Goal: Task Accomplishment & Management: Use online tool/utility

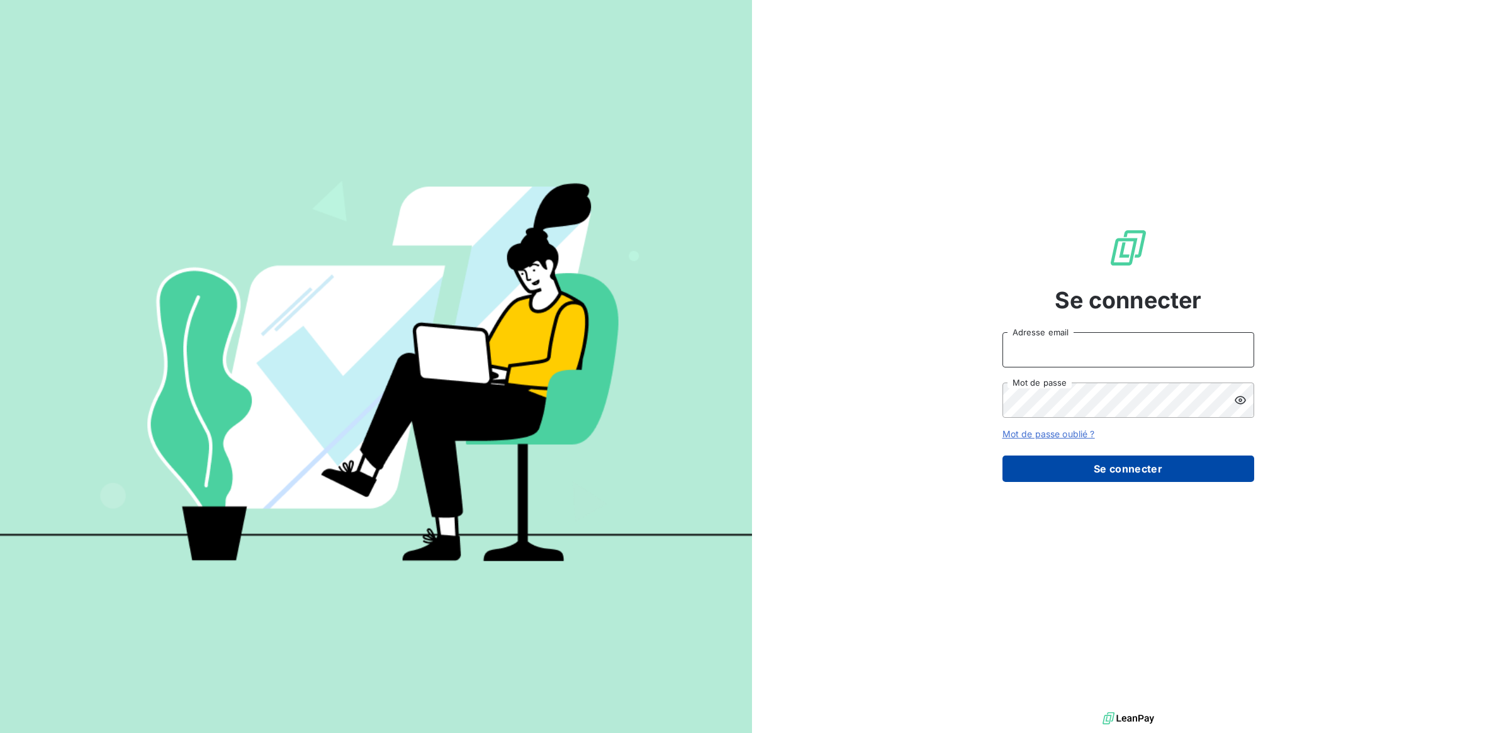
type input "[PERSON_NAME][EMAIL_ADDRESS][DOMAIN_NAME]"
click at [1132, 467] on button "Se connecter" at bounding box center [1128, 468] width 252 height 26
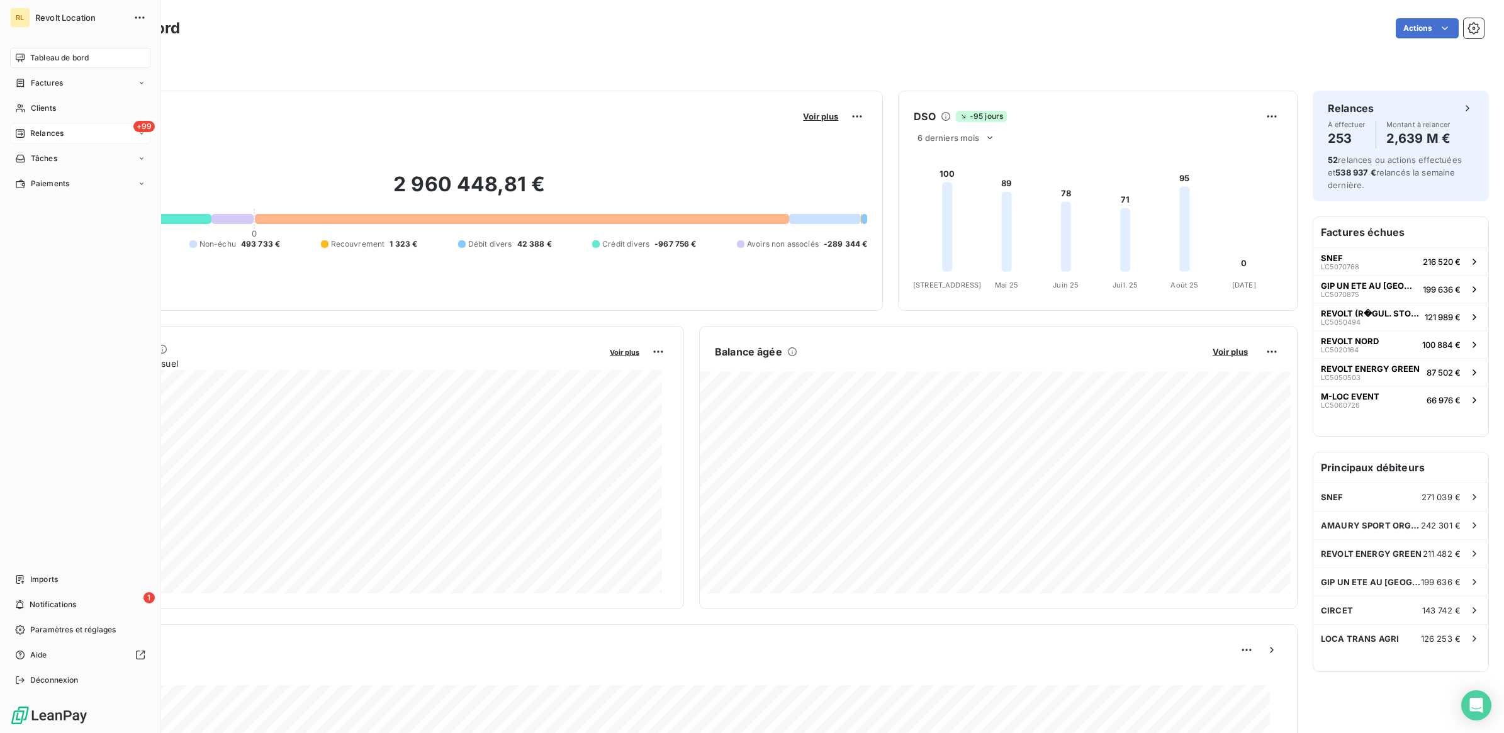
click at [60, 131] on span "Relances" at bounding box center [46, 133] width 33 height 11
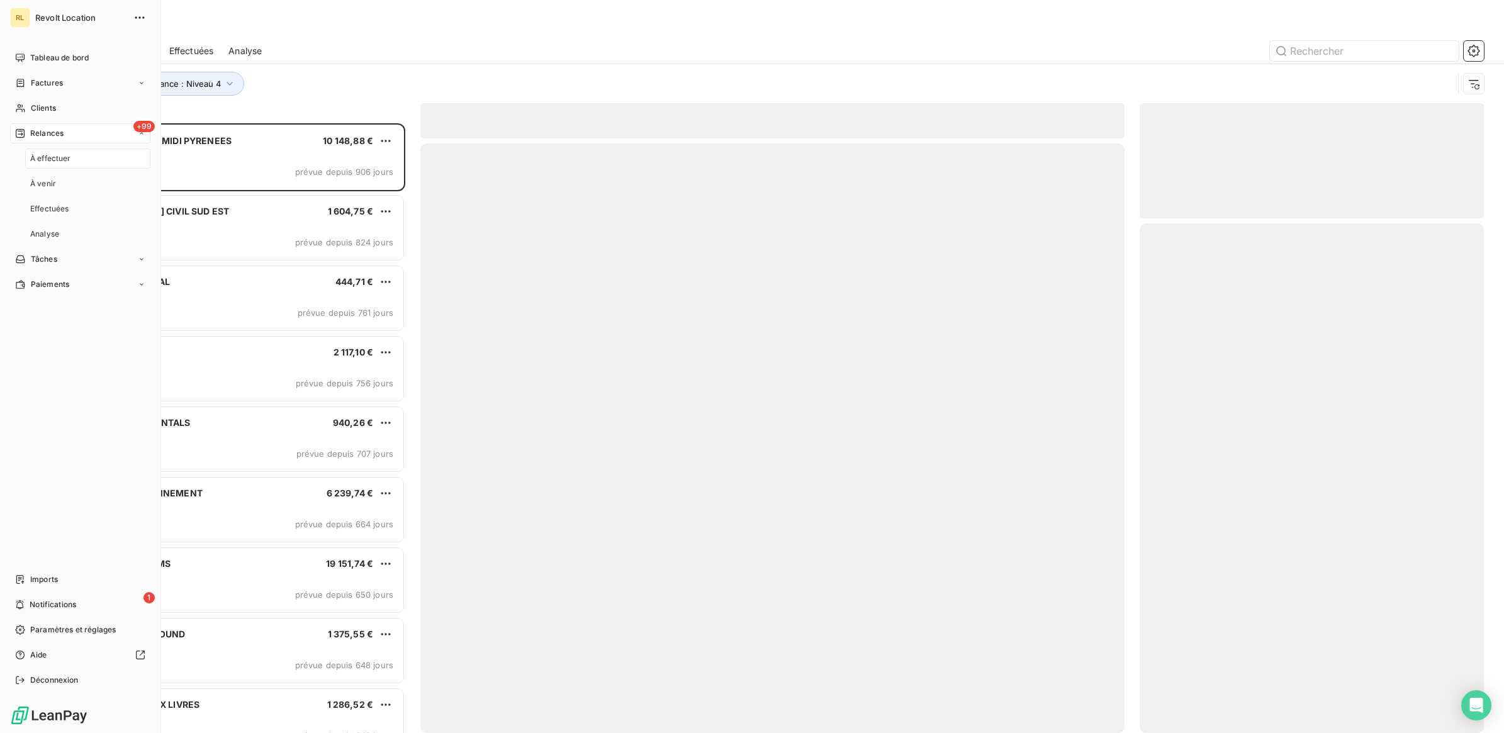
scroll to position [598, 332]
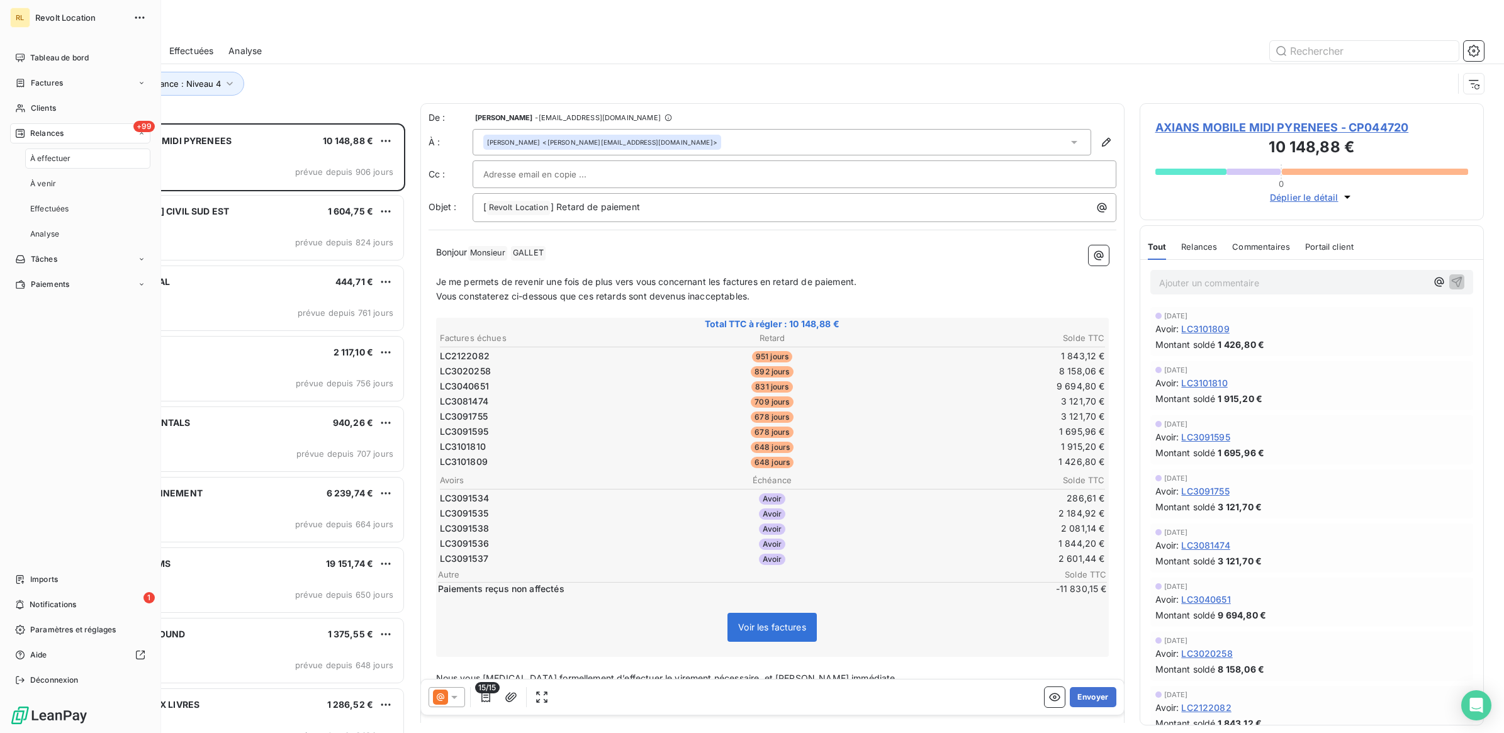
click at [54, 157] on span "À effectuer" at bounding box center [50, 158] width 41 height 11
click at [49, 107] on span "Clients" at bounding box center [43, 108] width 25 height 11
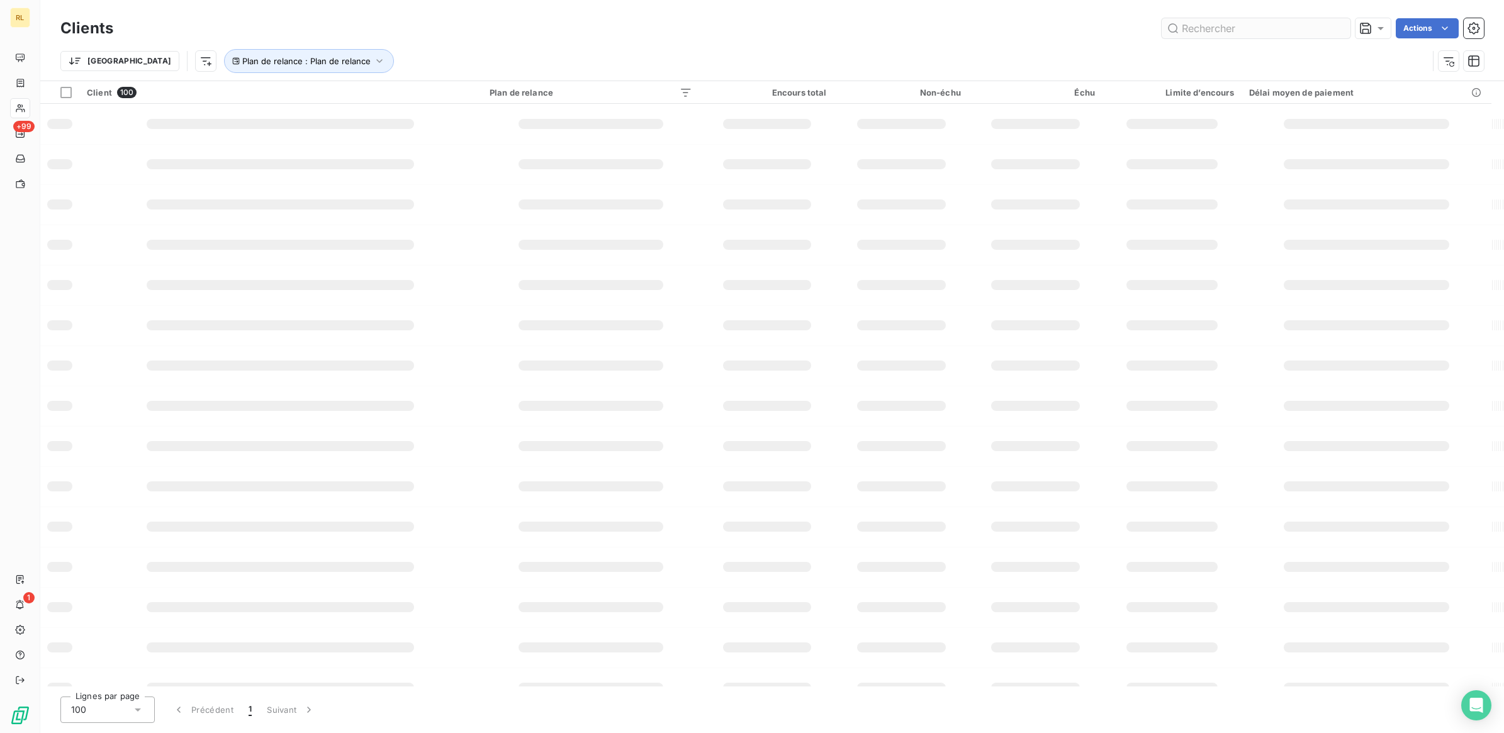
click at [1197, 24] on input "text" at bounding box center [1255, 28] width 189 height 20
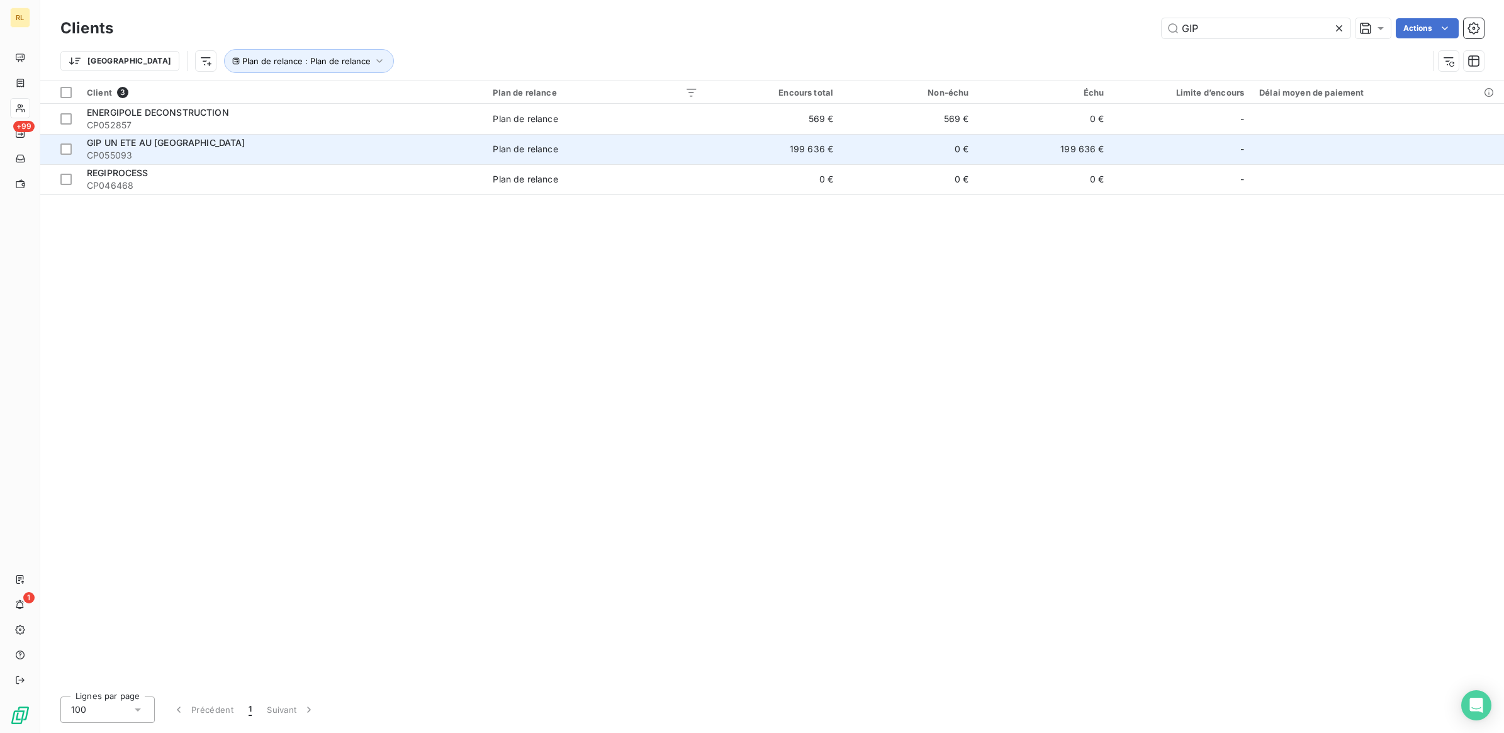
type input "GIP"
click at [258, 152] on span "CP055093" at bounding box center [282, 155] width 391 height 13
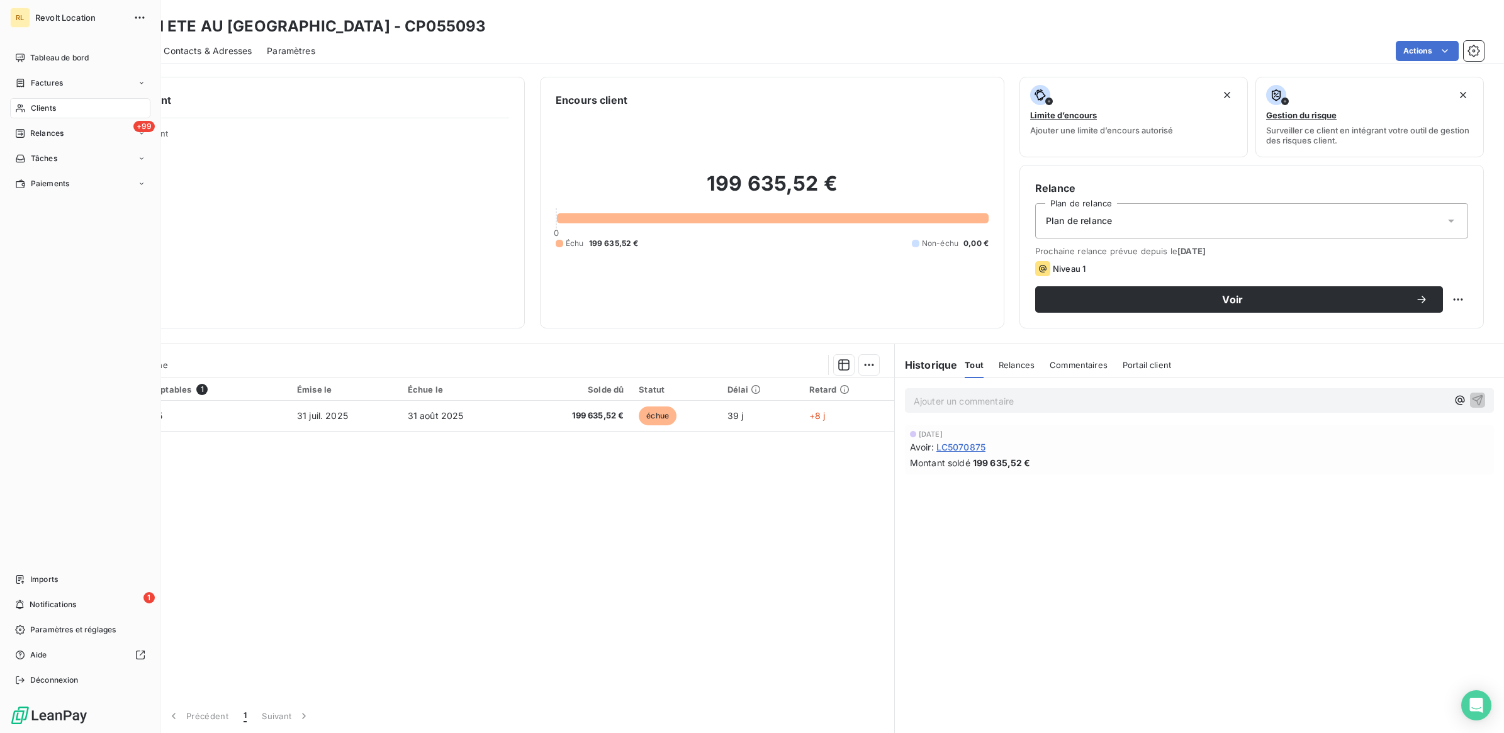
click at [45, 108] on span "Clients" at bounding box center [43, 108] width 25 height 11
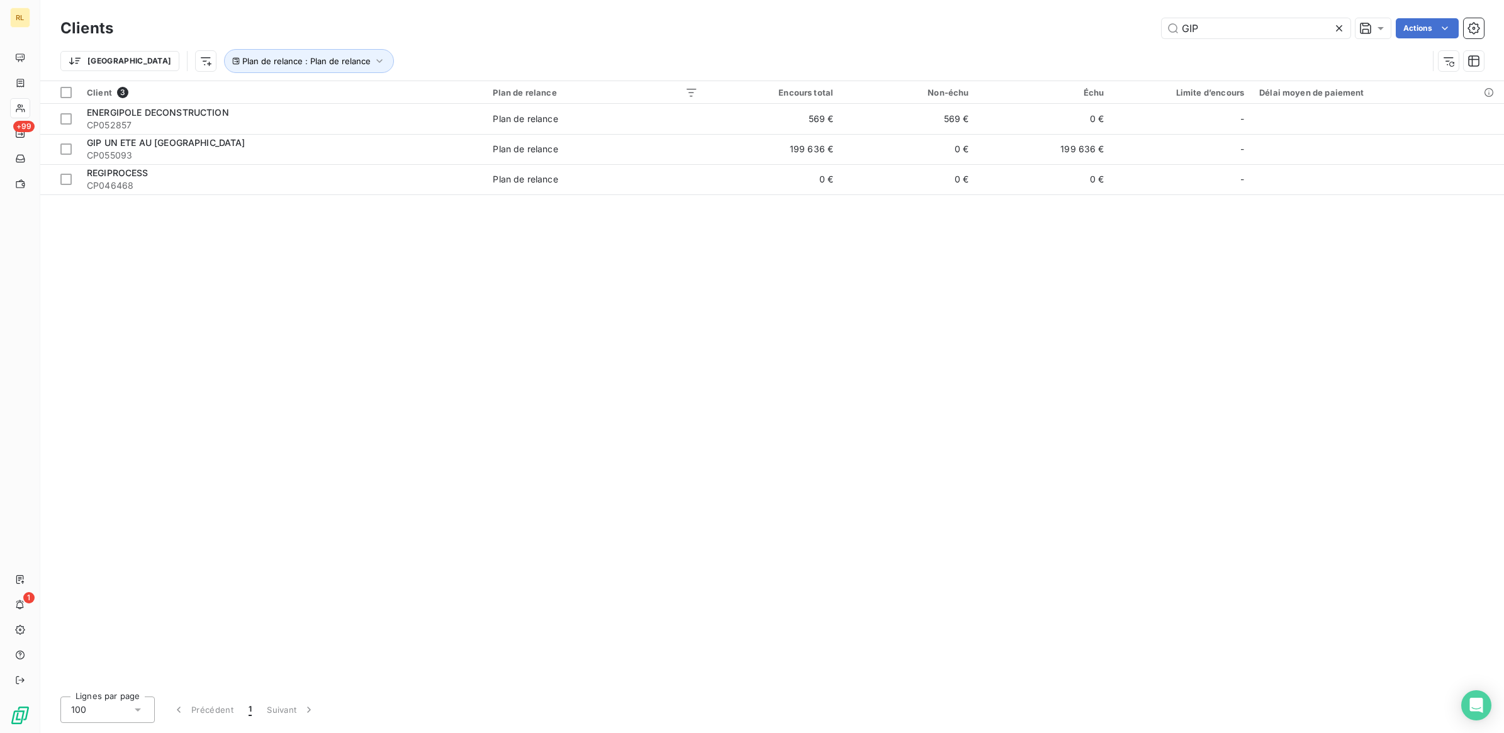
drag, startPoint x: 1203, startPoint y: 33, endPoint x: 1104, endPoint y: 42, distance: 99.1
click at [1105, 42] on div "Clients GIP Actions Trier Plan de relance : Plan de relance" at bounding box center [771, 47] width 1423 height 65
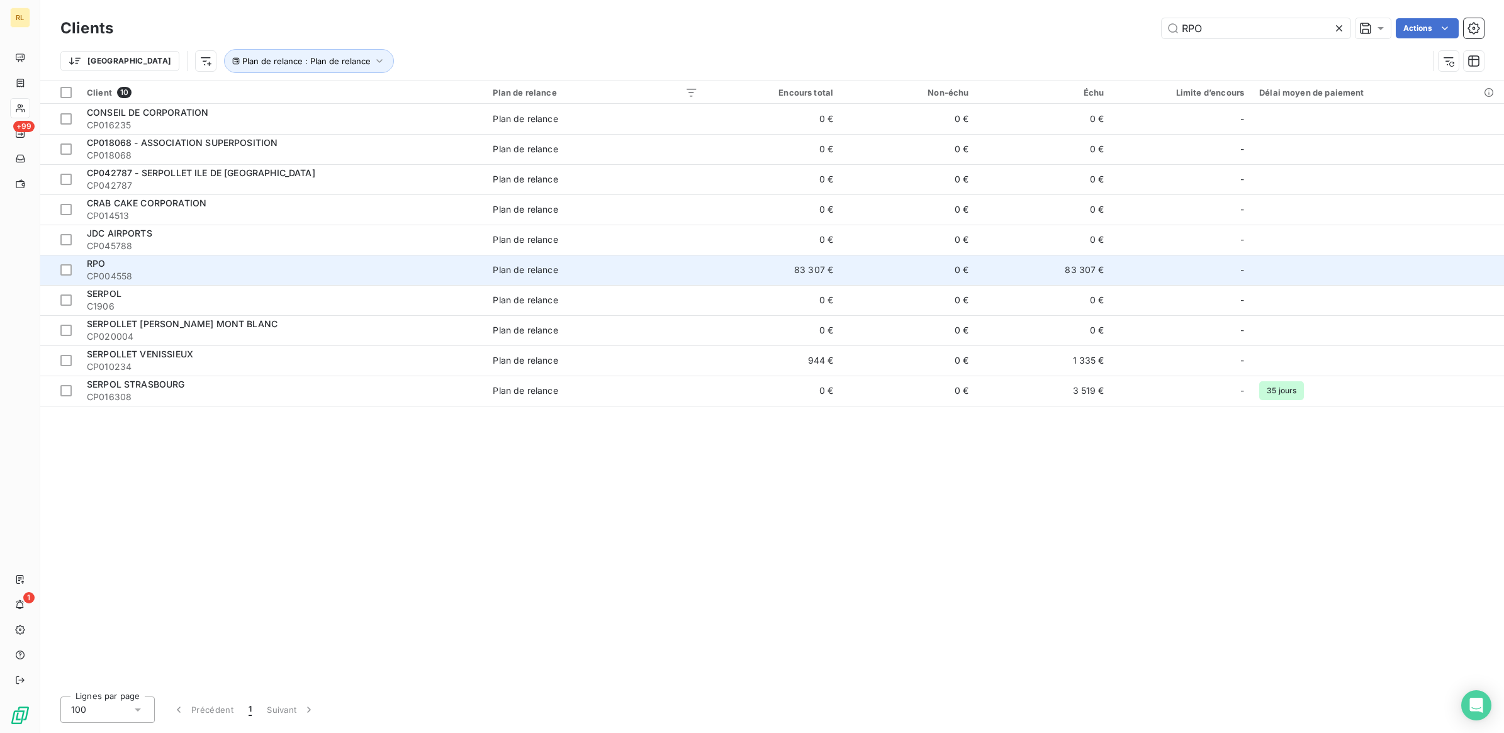
type input "RPO"
click at [132, 264] on div "RPO" at bounding box center [282, 263] width 391 height 13
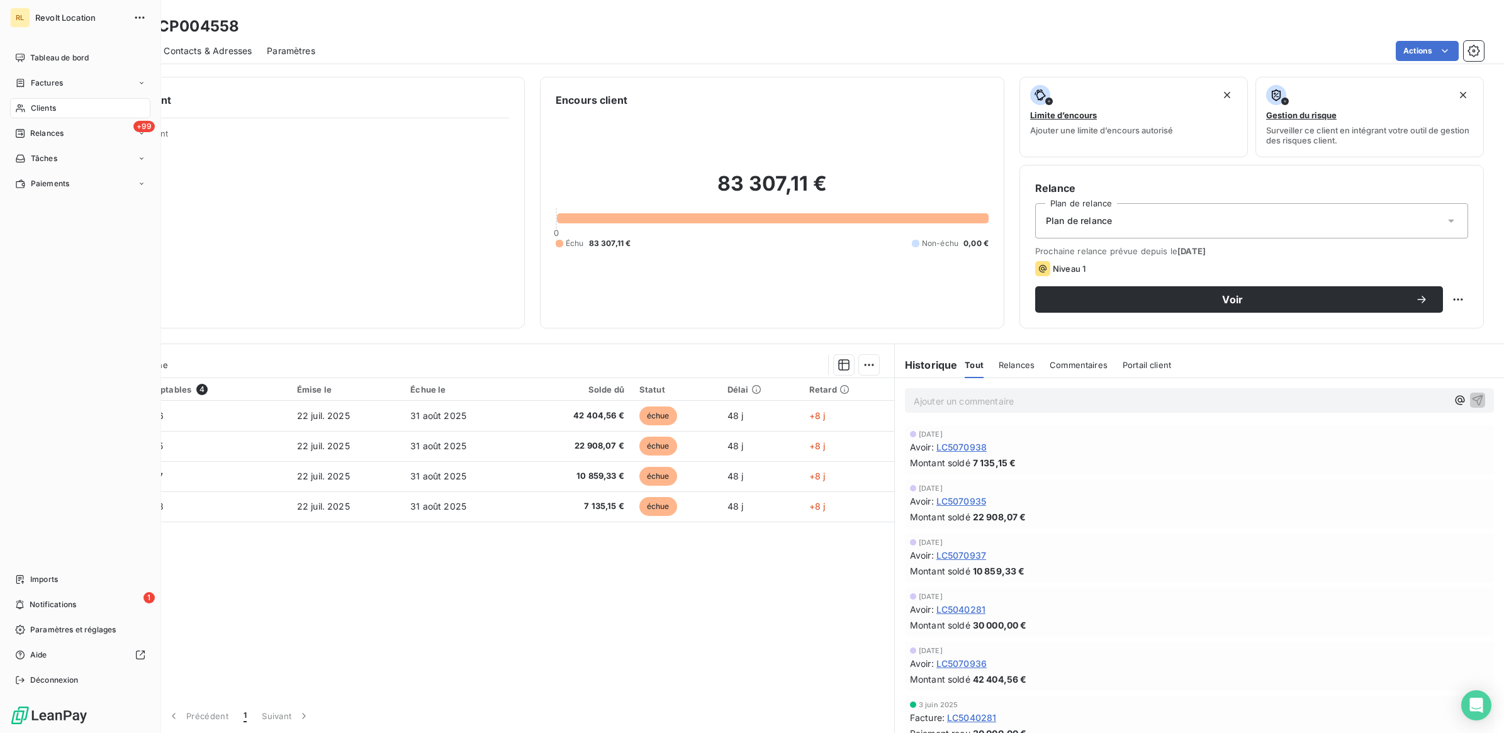
click at [52, 106] on span "Clients" at bounding box center [43, 108] width 25 height 11
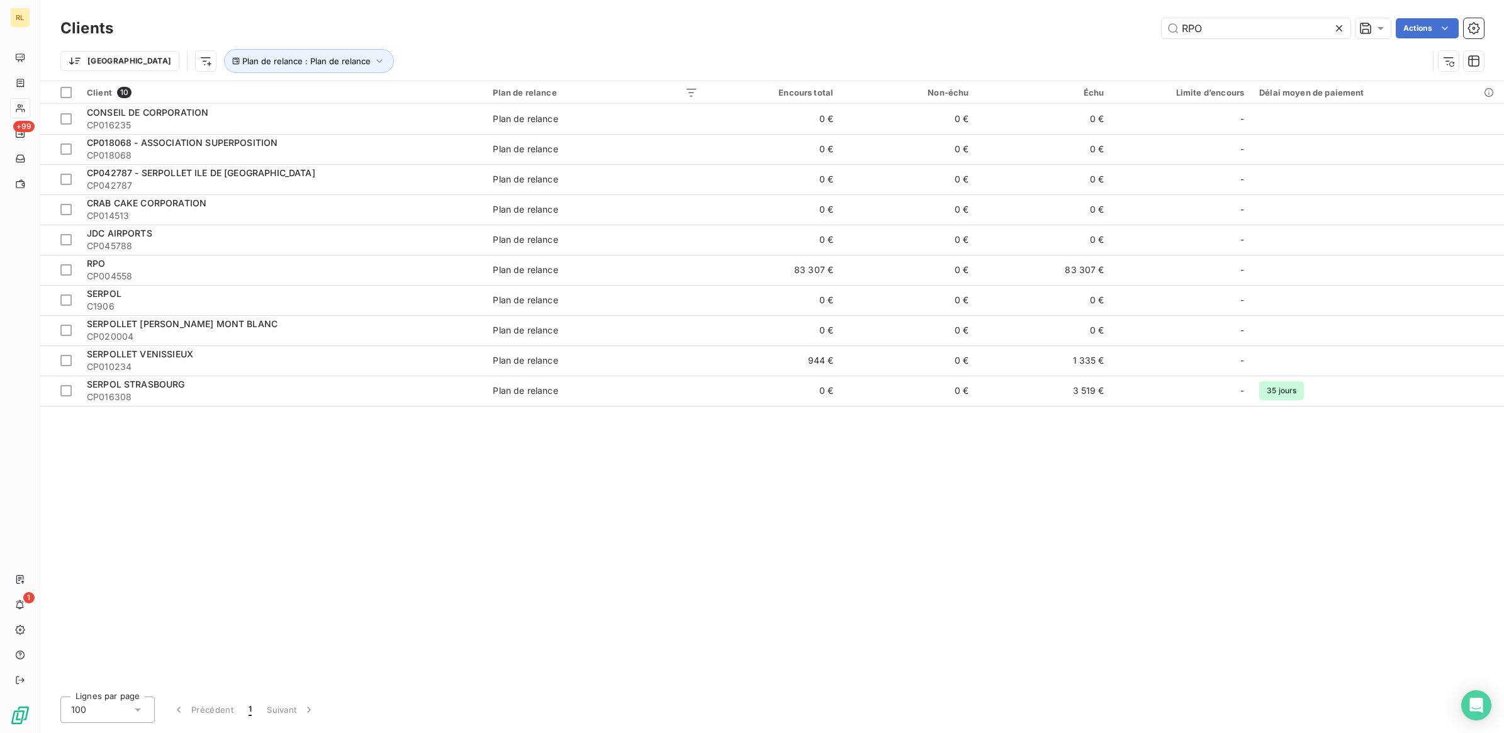
drag, startPoint x: 1134, startPoint y: 29, endPoint x: 1098, endPoint y: 35, distance: 36.3
click at [1098, 35] on div "RPO Actions" at bounding box center [805, 28] width 1355 height 20
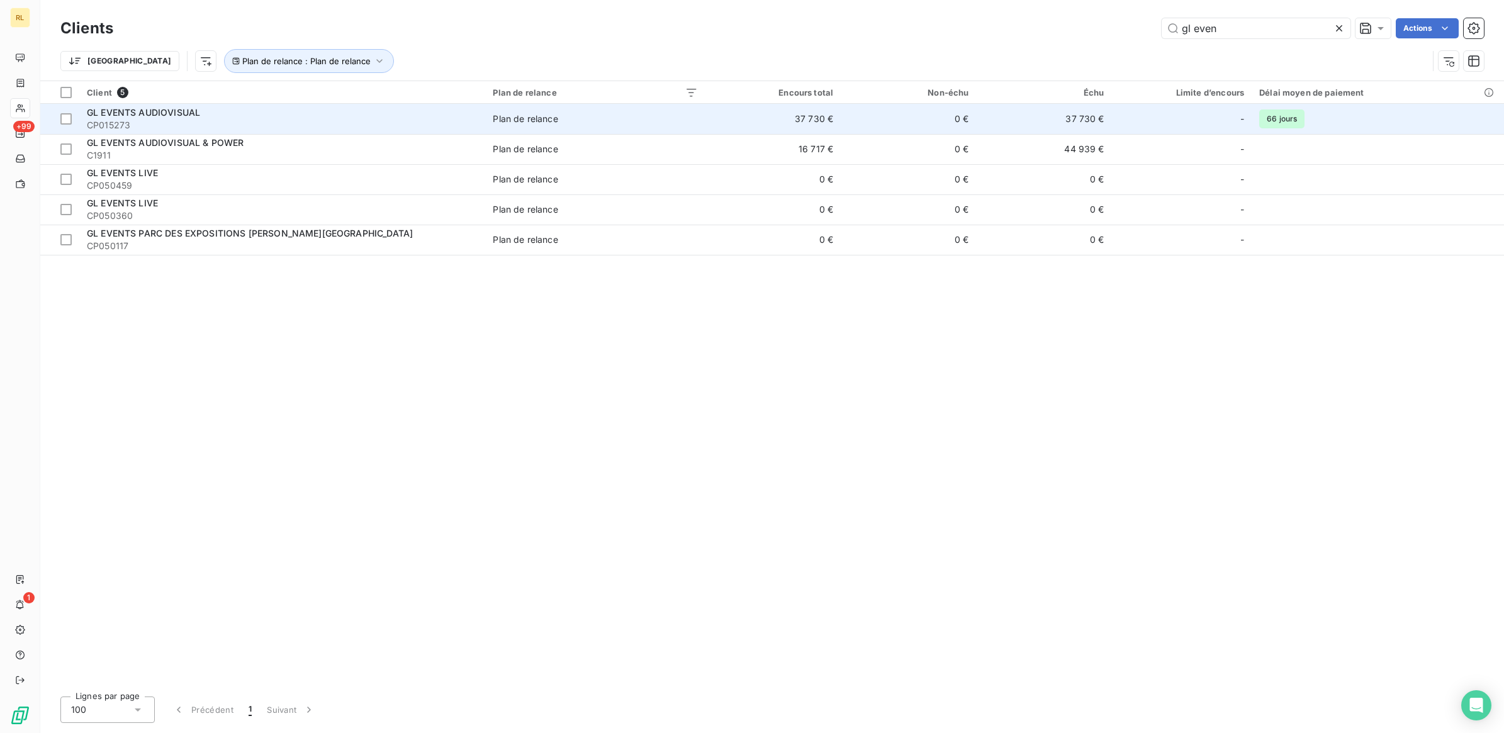
type input "gl even"
click at [257, 113] on div "GL EVENTS AUDIOVISUAL" at bounding box center [282, 112] width 391 height 13
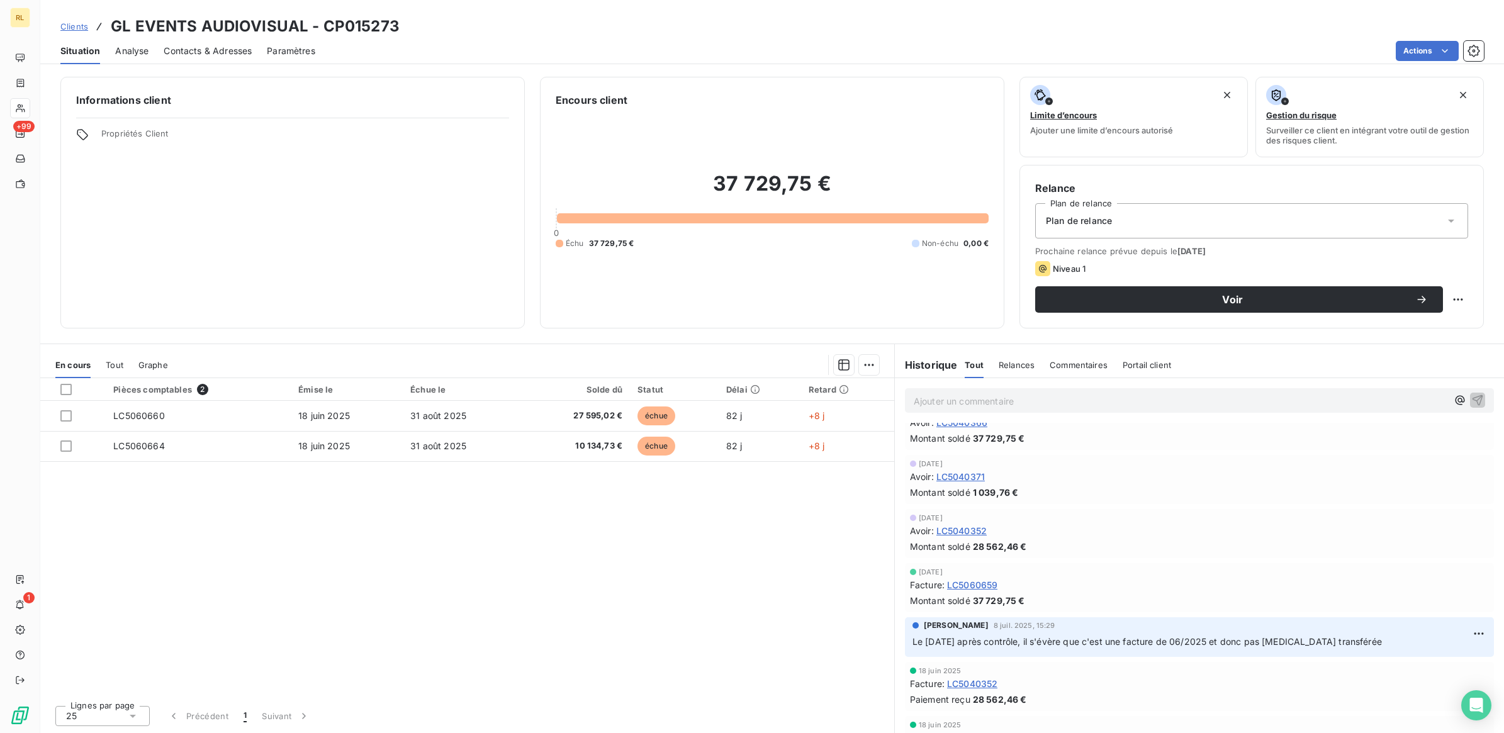
scroll to position [236, 0]
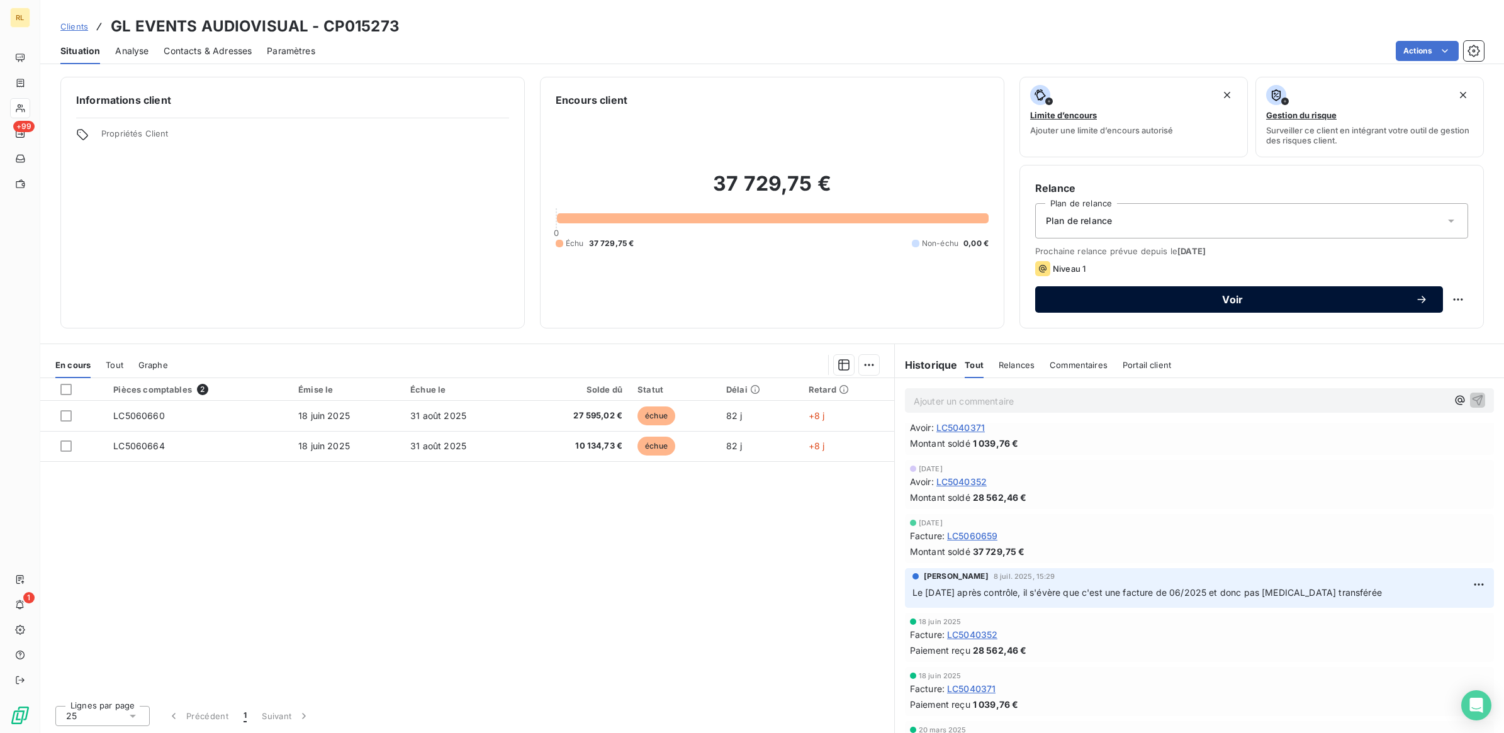
click at [1231, 298] on span "Voir" at bounding box center [1232, 299] width 365 height 10
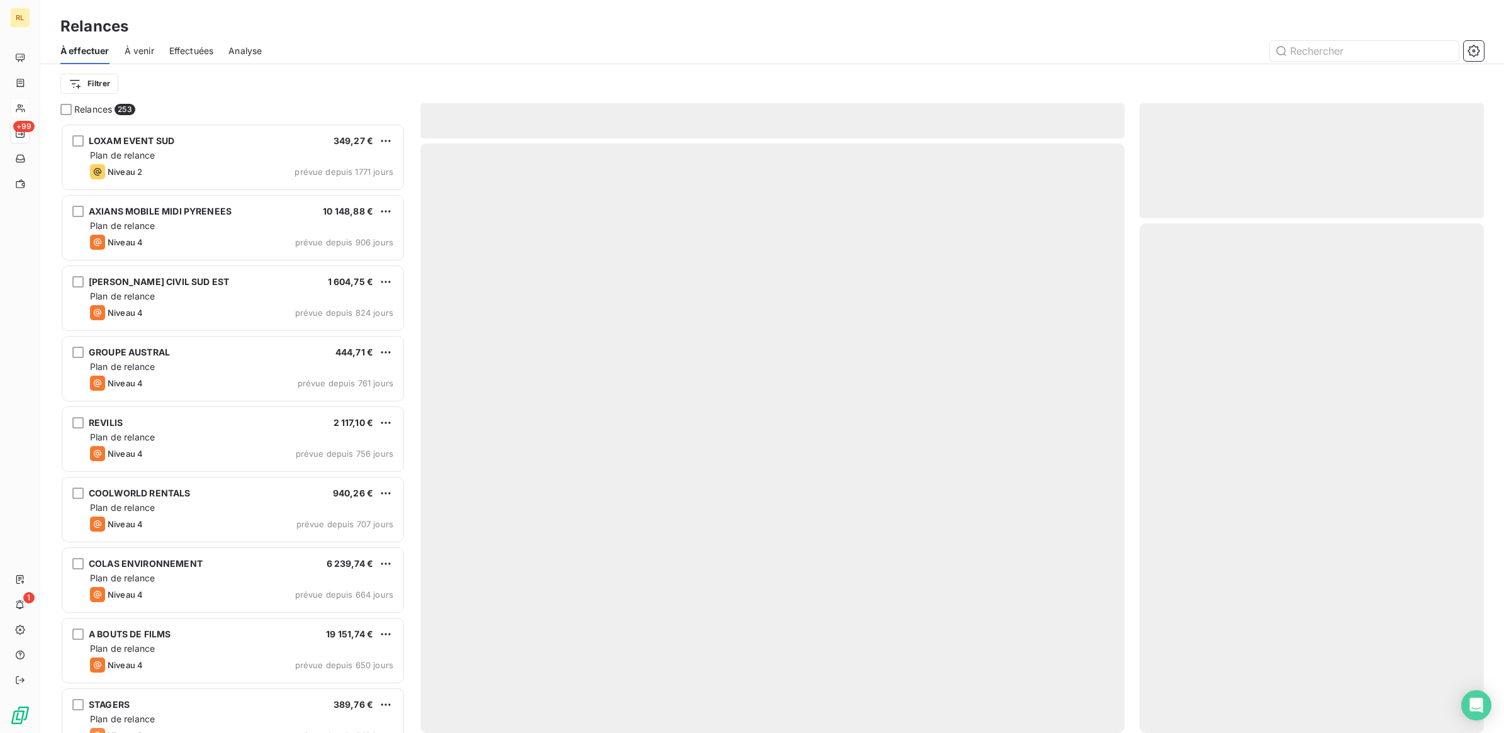
scroll to position [598, 332]
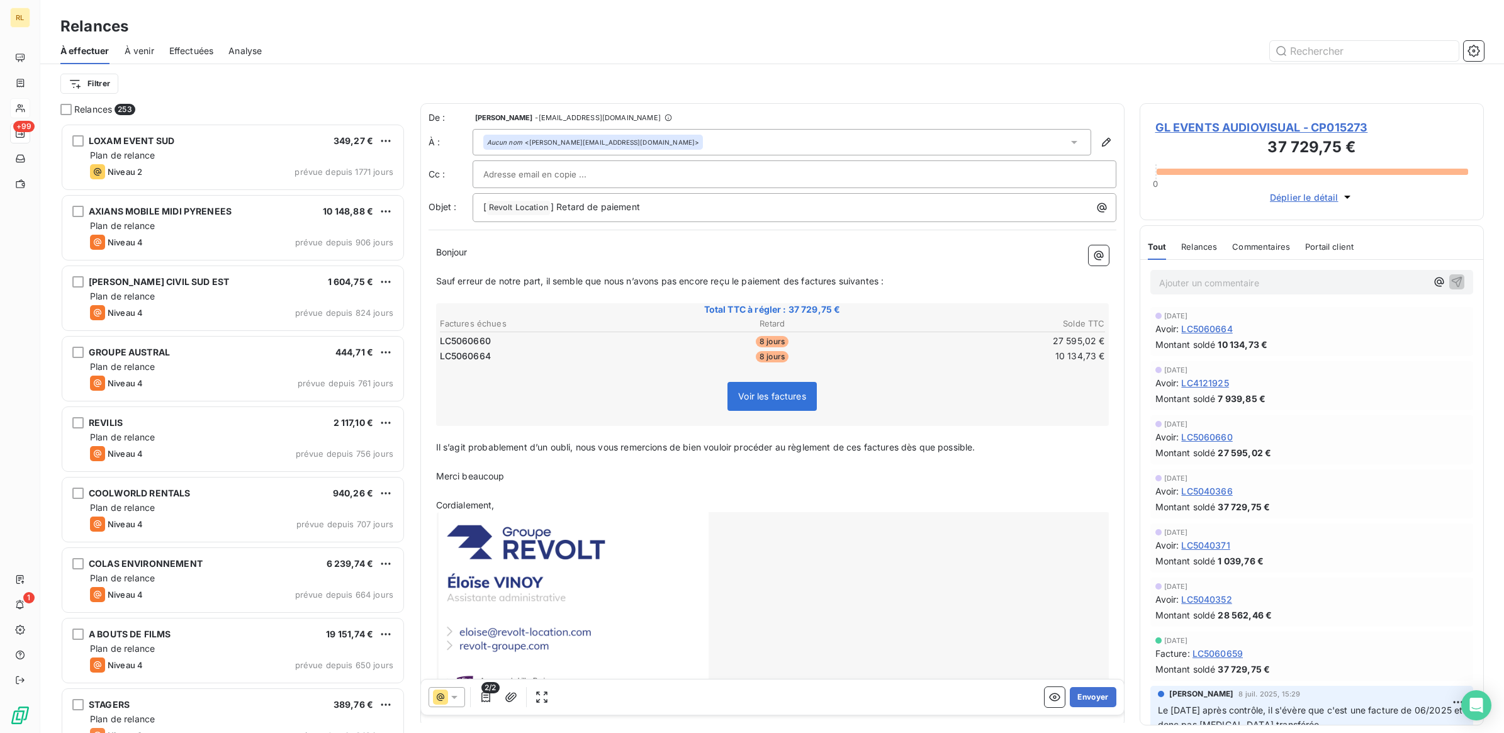
click at [454, 694] on icon at bounding box center [454, 697] width 13 height 13
click at [1083, 696] on button "Envoyer" at bounding box center [1093, 697] width 46 height 20
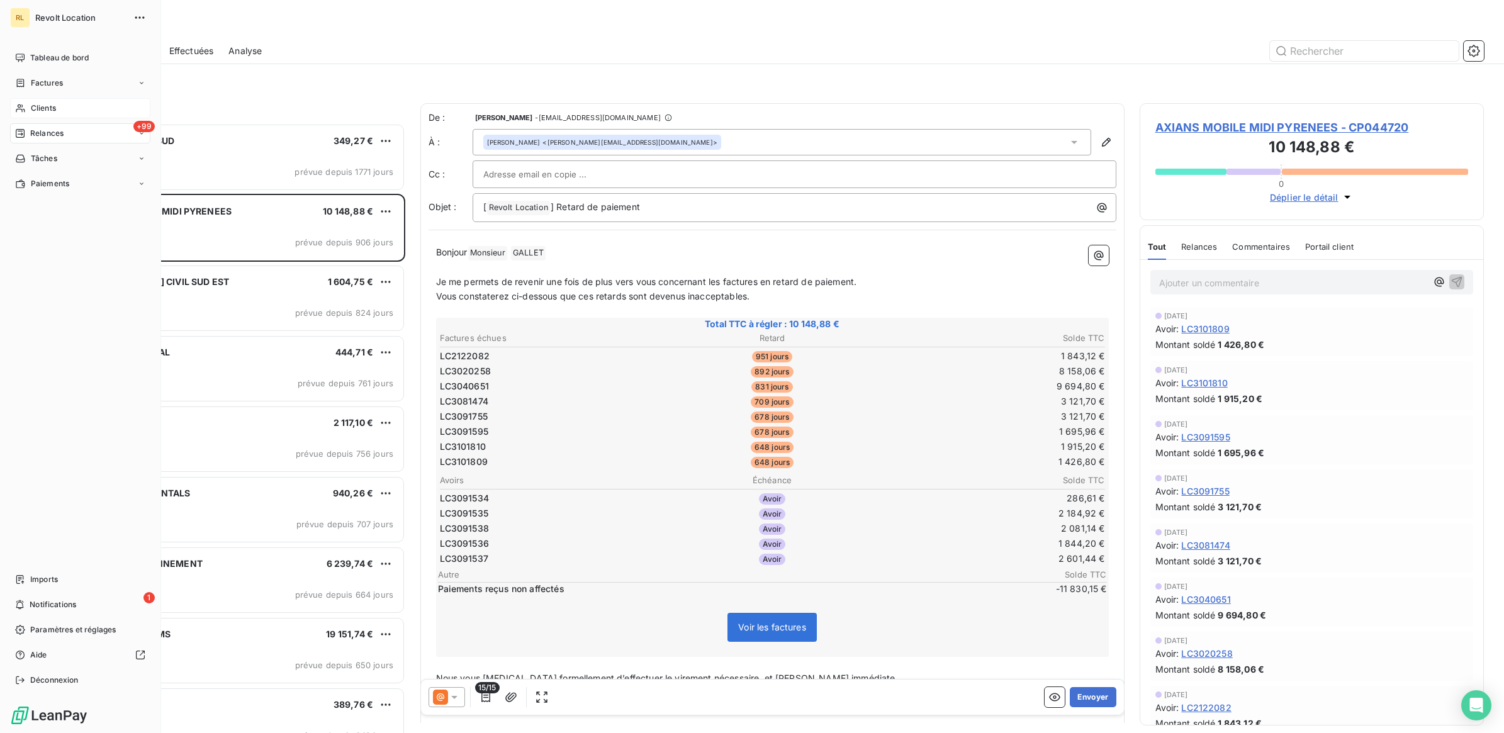
click at [47, 115] on div "Clients" at bounding box center [80, 108] width 140 height 20
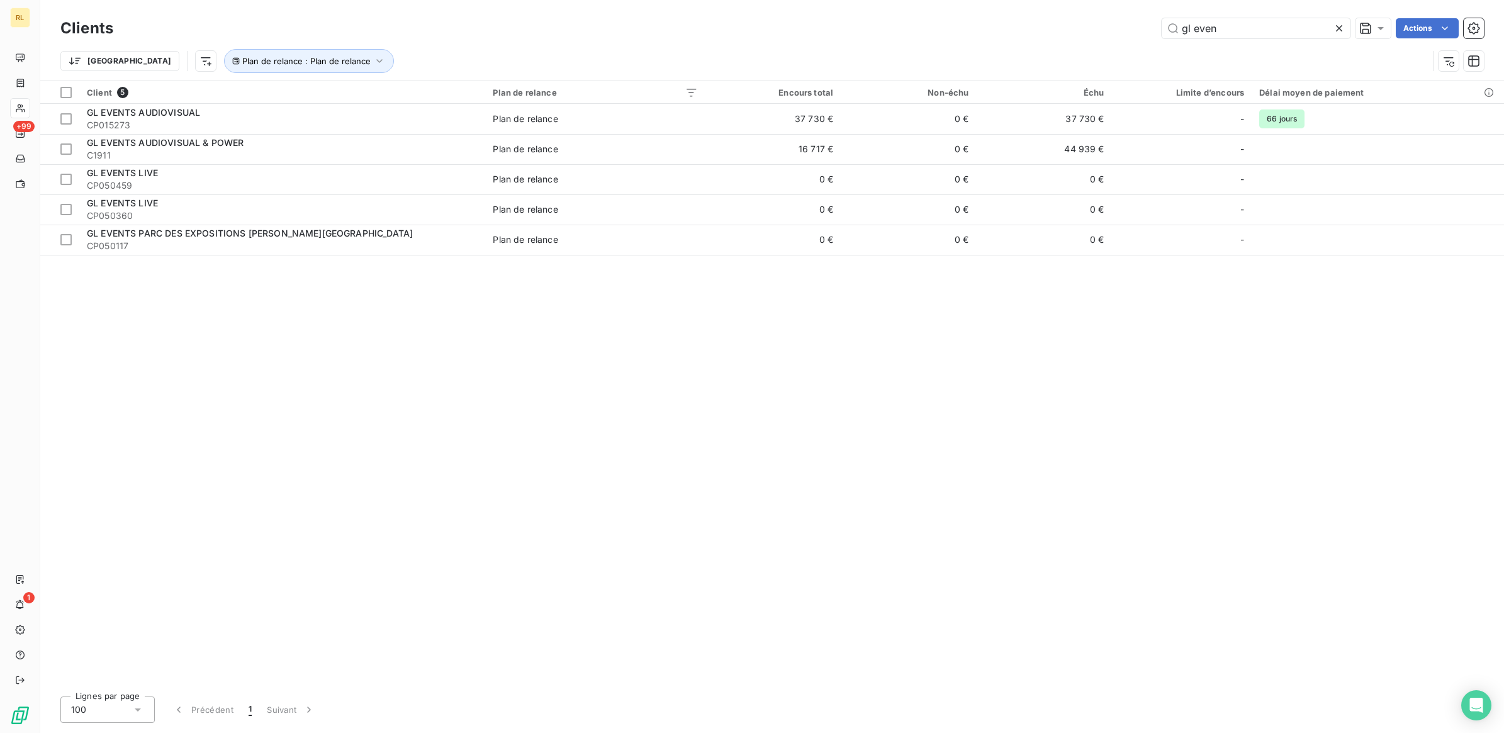
drag, startPoint x: 1226, startPoint y: 28, endPoint x: 1087, endPoint y: 25, distance: 139.1
click at [1087, 25] on div "gl even Actions" at bounding box center [805, 28] width 1355 height 20
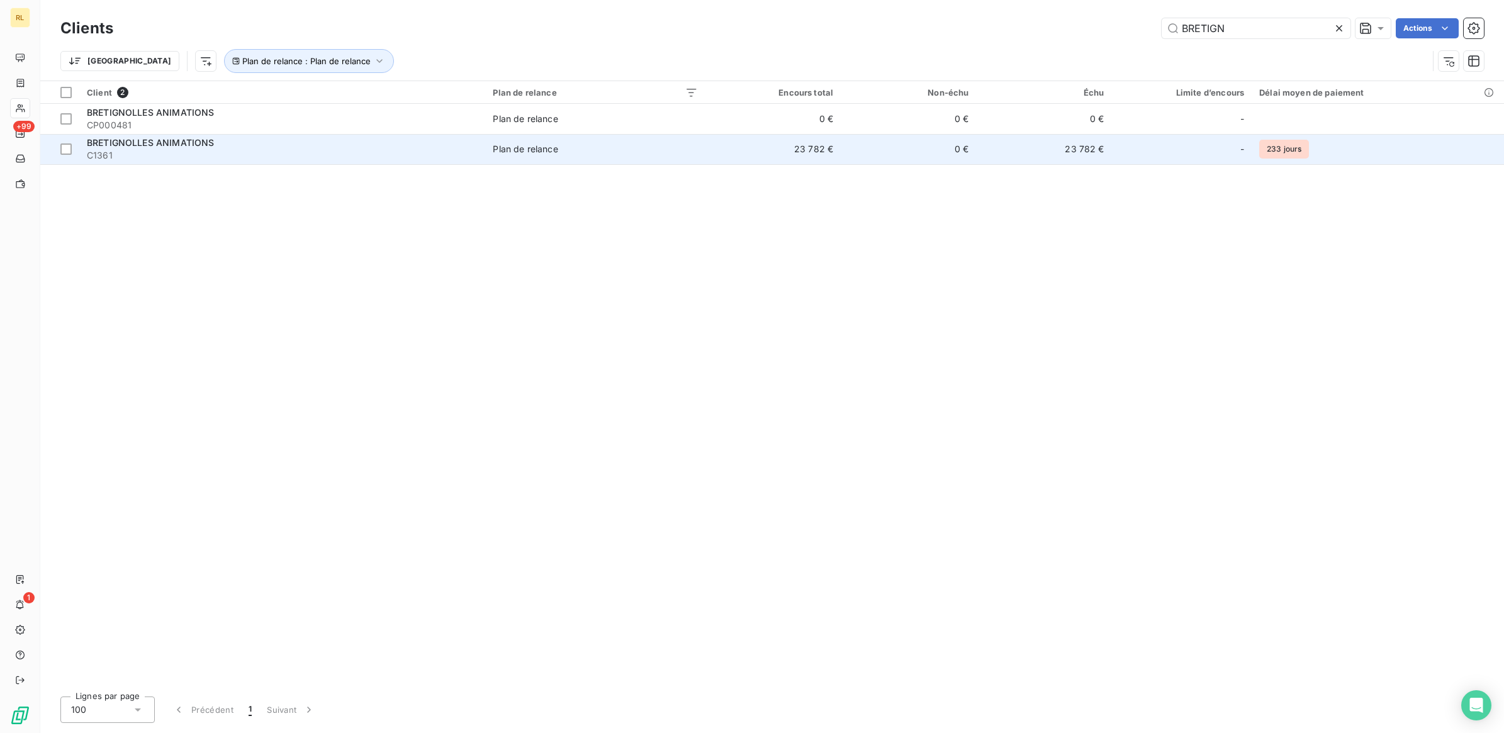
type input "BRETIGN"
click at [164, 157] on span "C1361" at bounding box center [282, 155] width 391 height 13
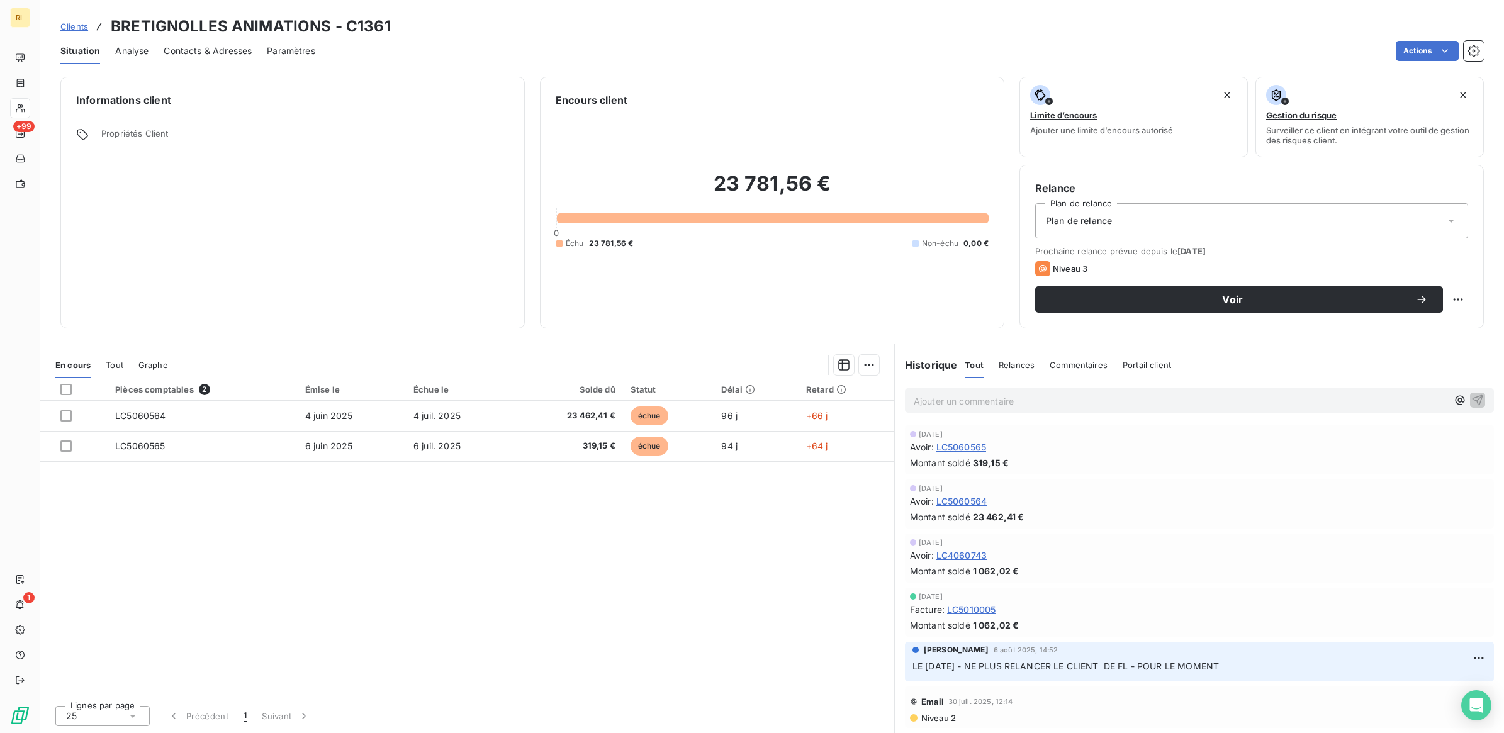
click at [1303, 661] on p "LE [DATE] - NE PLUS RELANCER LE CLIENT DE FL - POUR LE MOMENT" at bounding box center [1199, 666] width 574 height 14
click at [1252, 662] on p "LE [DATE] - NE PLUS RELANCER LE CLIENT DE FL - POUR LE MOMENT" at bounding box center [1199, 666] width 574 height 14
drag, startPoint x: 947, startPoint y: 668, endPoint x: 917, endPoint y: 668, distance: 29.6
click at [917, 668] on span "LE [DATE] - NE PLUS RELANCER LE CLIENT DE FL - POUR LE MOMENT" at bounding box center [1065, 666] width 306 height 11
drag, startPoint x: 909, startPoint y: 666, endPoint x: 1253, endPoint y: 674, distance: 344.2
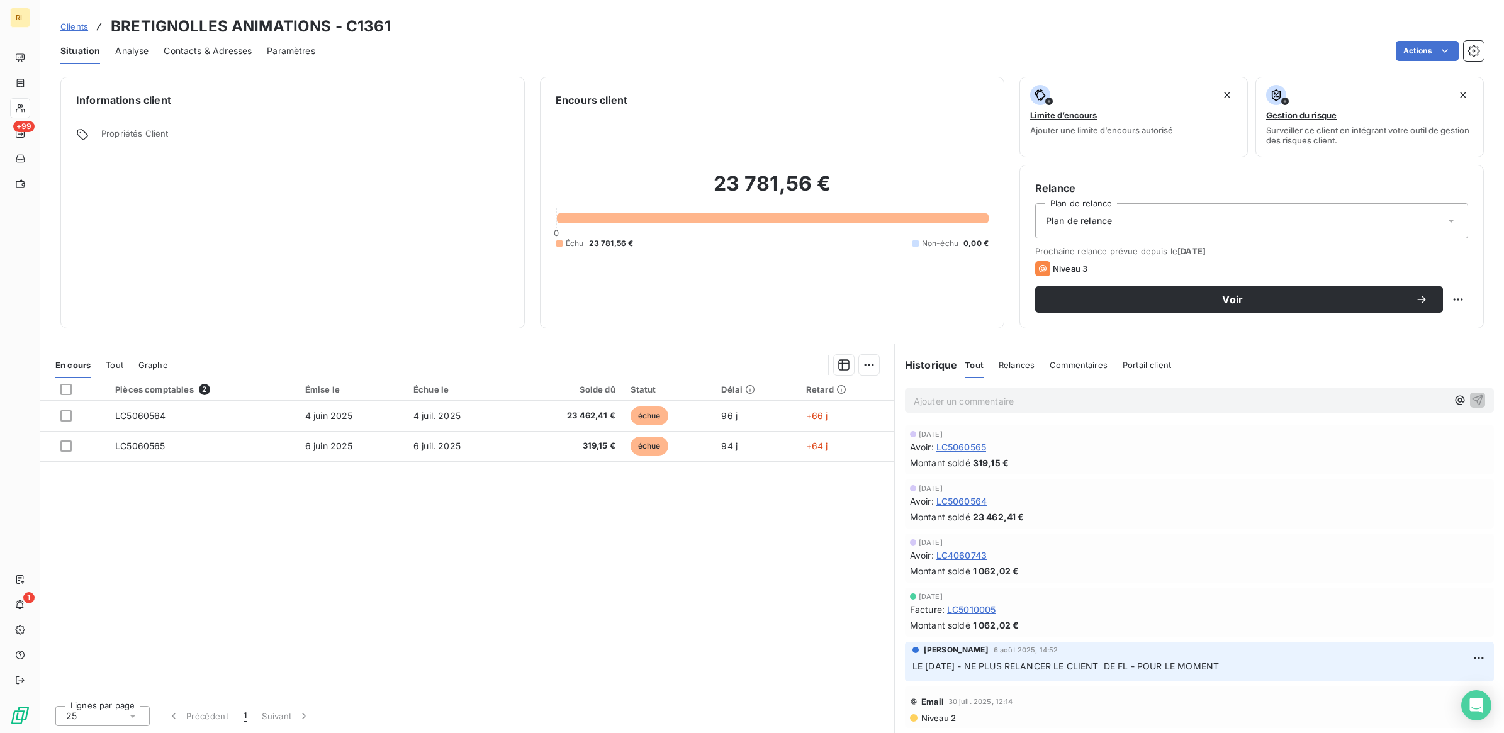
click at [1253, 674] on div "[PERSON_NAME] [DEMOGRAPHIC_DATA] août 2025, 14:52 LE [DATE] - NE PLUS RELANCER …" at bounding box center [1199, 662] width 589 height 40
drag, startPoint x: 1253, startPoint y: 674, endPoint x: 1191, endPoint y: 666, distance: 62.8
copy span "LE [DATE] - NE PLUS RELANCER LE CLIENT DE FL - POUR LE MOMENT"
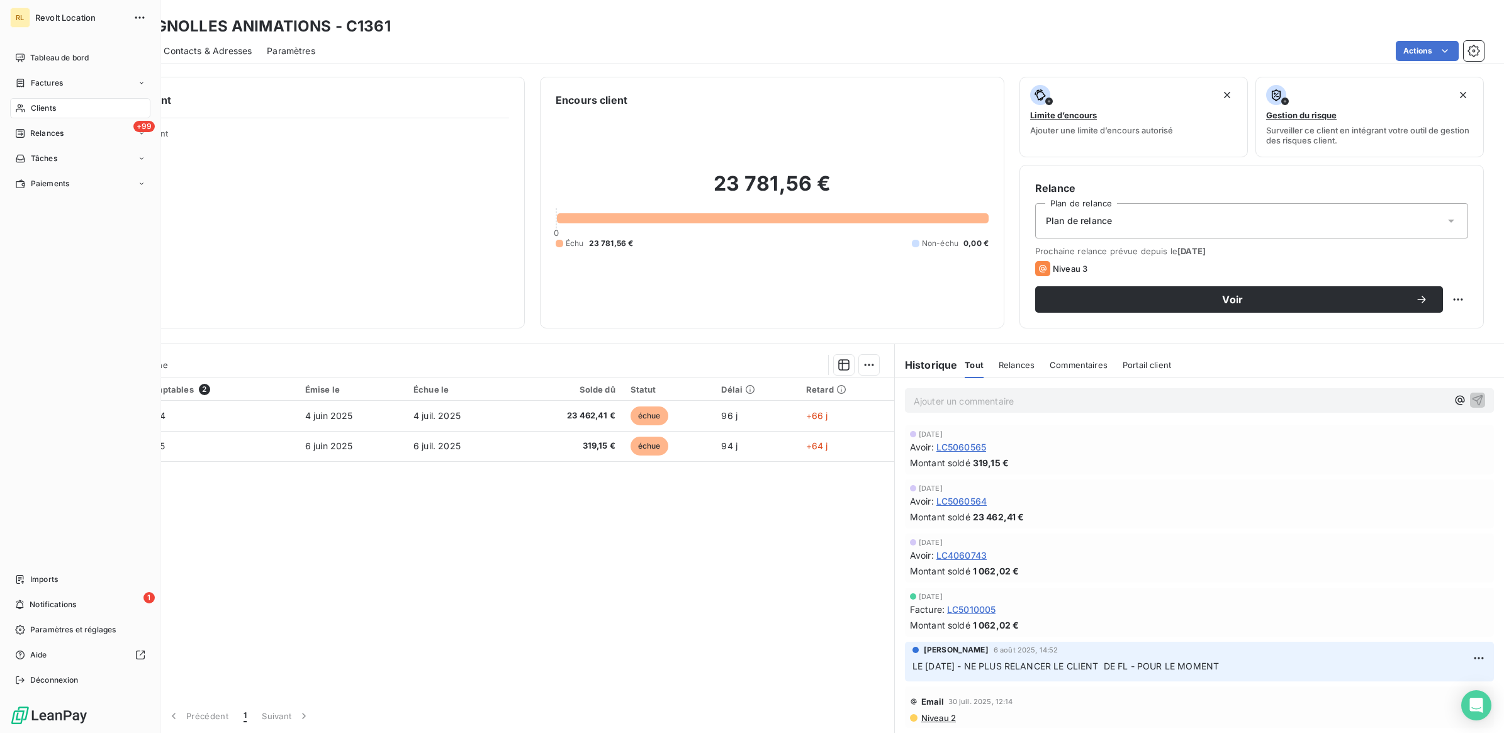
click at [49, 105] on span "Clients" at bounding box center [43, 108] width 25 height 11
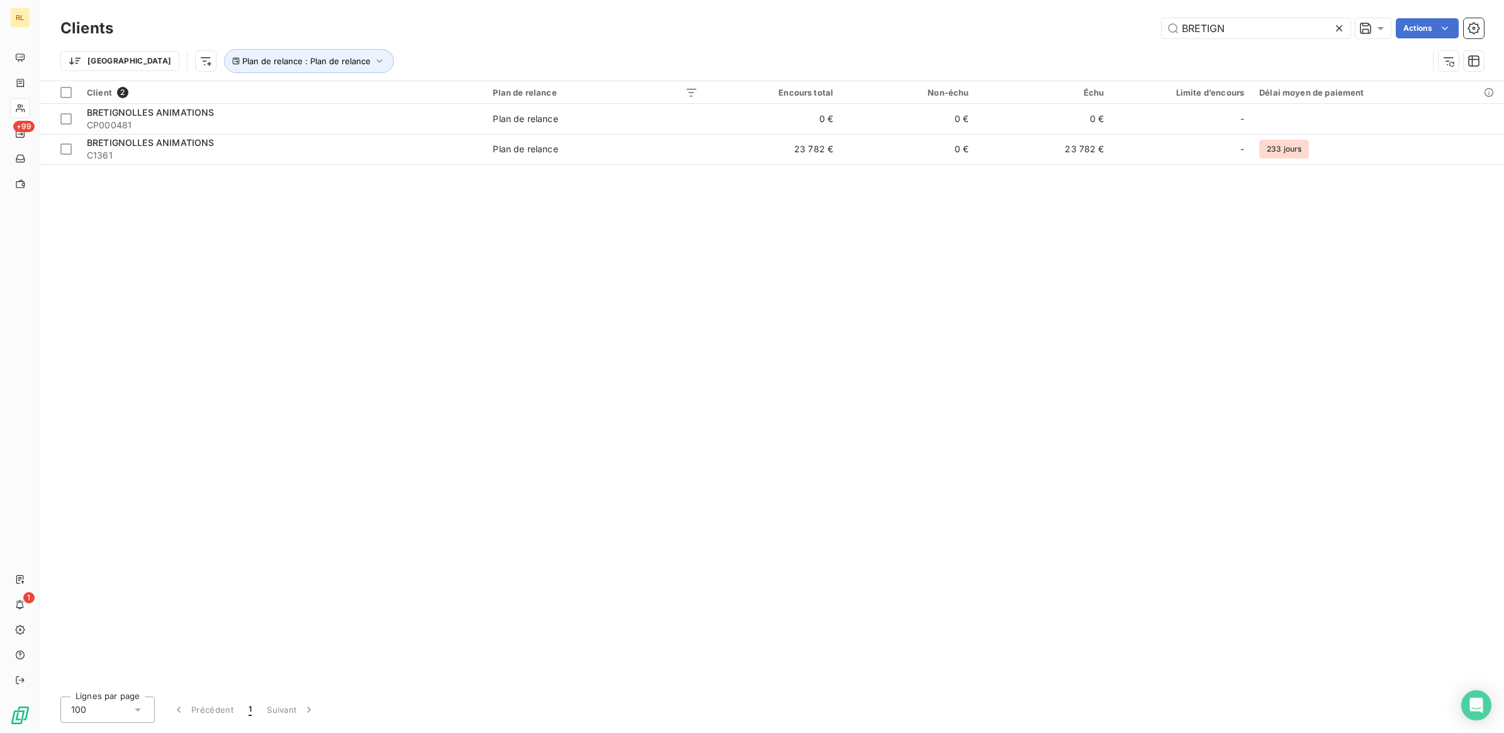
drag, startPoint x: 1229, startPoint y: 30, endPoint x: 1057, endPoint y: 26, distance: 171.8
click at [1057, 26] on div "BRETIGN Actions" at bounding box center [805, 28] width 1355 height 20
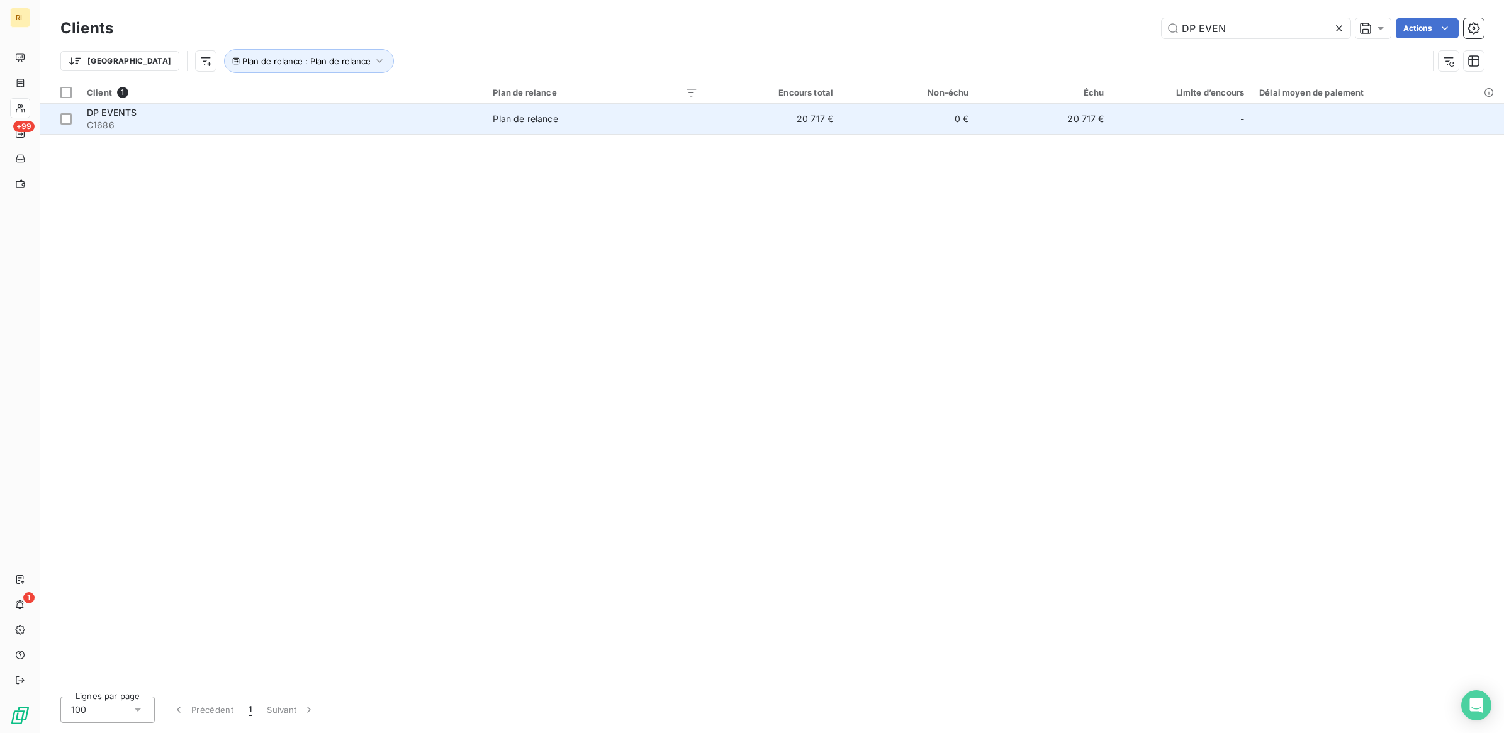
type input "DP EVEN"
click at [160, 115] on div "DP EVENTS" at bounding box center [282, 112] width 391 height 13
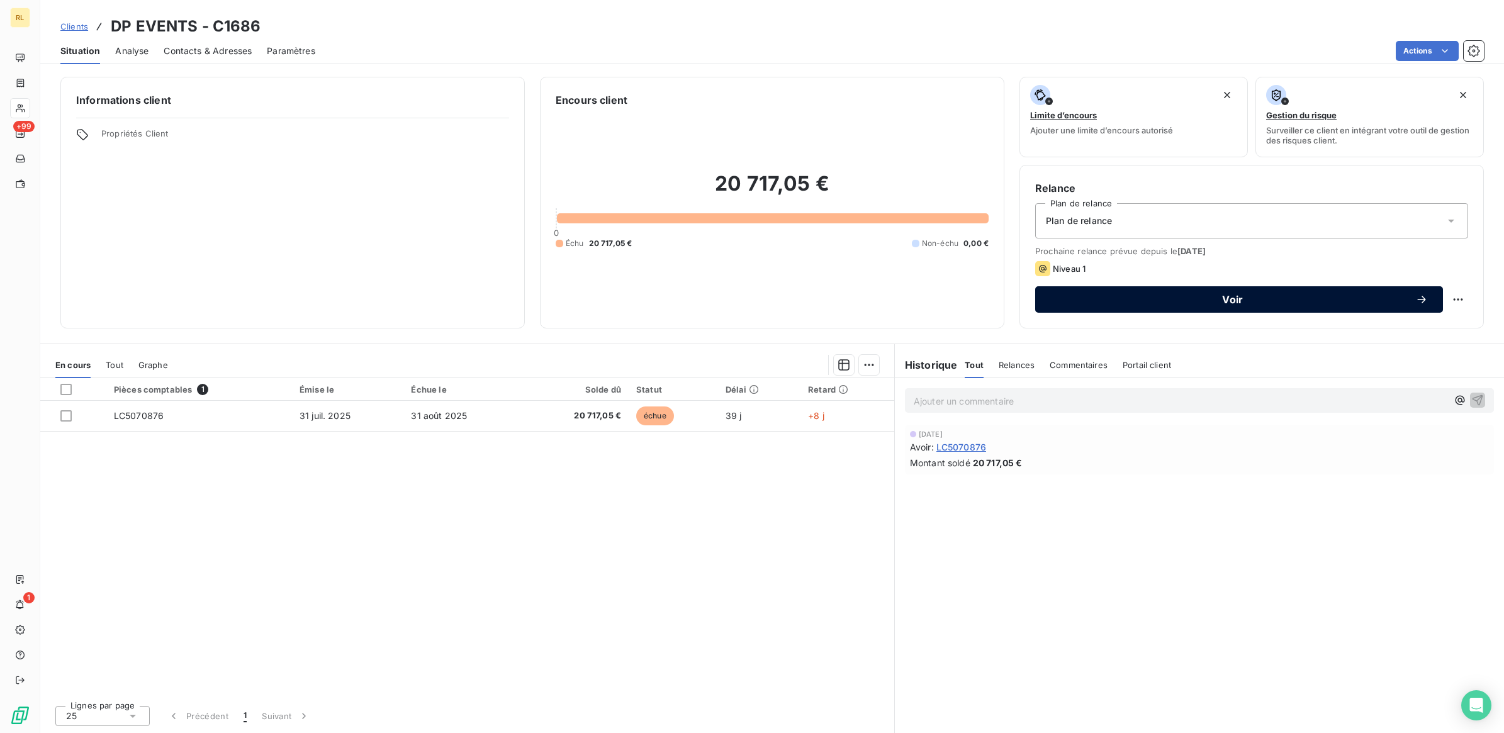
click at [1232, 300] on span "Voir" at bounding box center [1232, 299] width 365 height 10
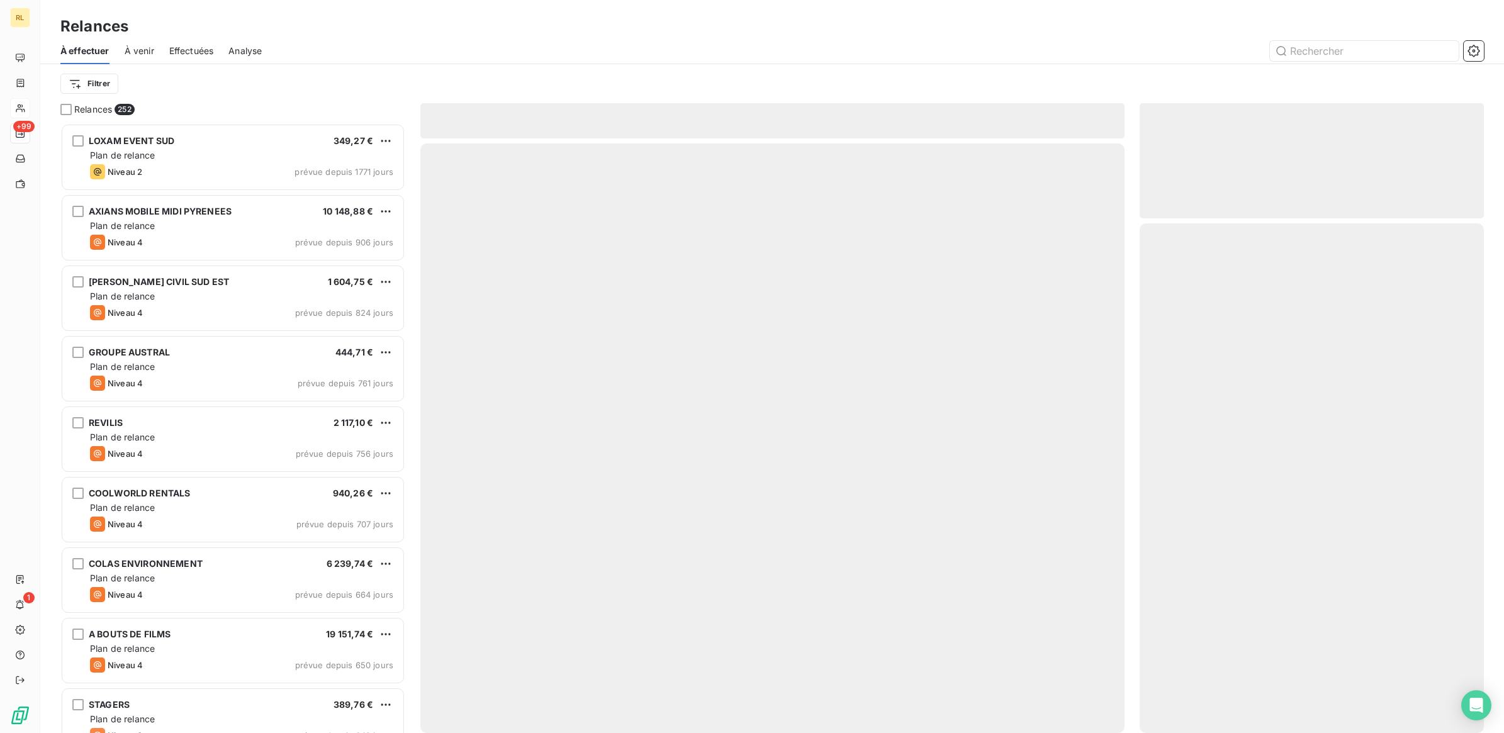
scroll to position [598, 332]
